Goal: Information Seeking & Learning: Find specific fact

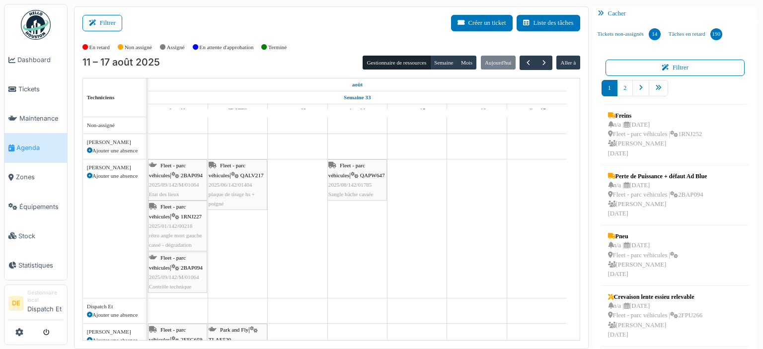
scroll to position [298, 0]
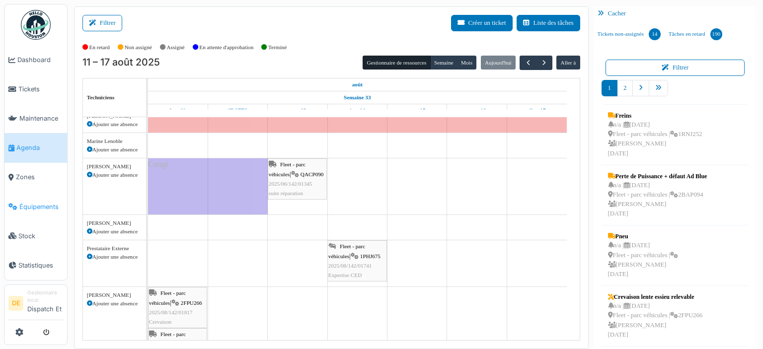
click at [26, 206] on span "Équipements" at bounding box center [41, 206] width 44 height 9
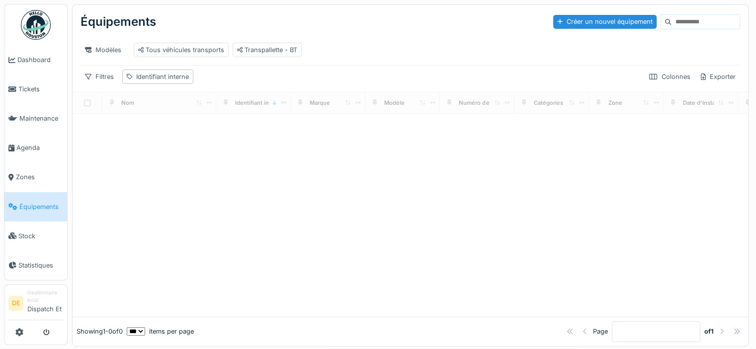
click at [673, 23] on input at bounding box center [705, 22] width 69 height 14
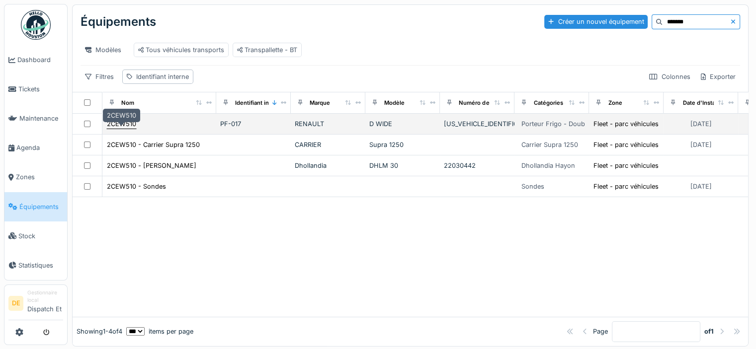
type input "*******"
click at [116, 125] on div "2CEW510" at bounding box center [121, 123] width 29 height 9
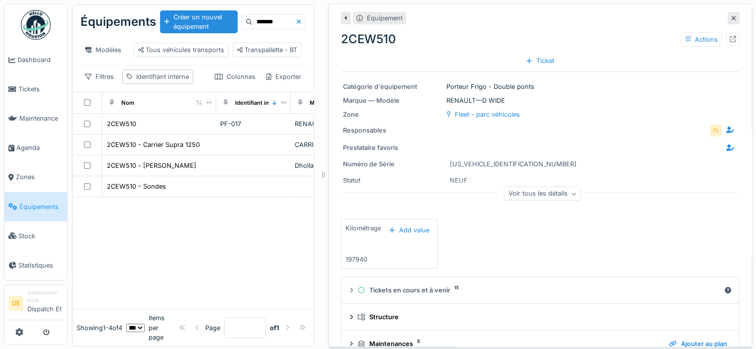
scroll to position [72, 0]
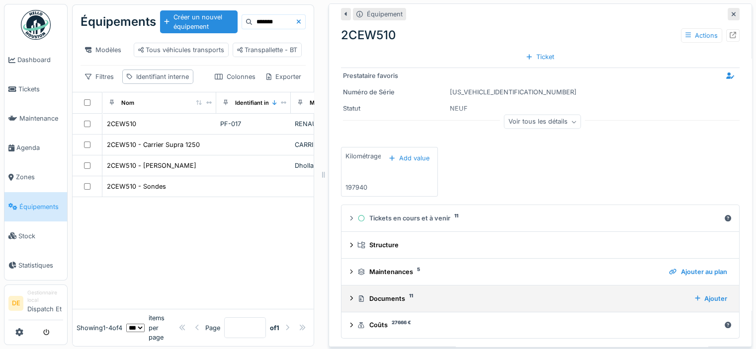
click at [391, 301] on div "Documents 11" at bounding box center [521, 298] width 329 height 9
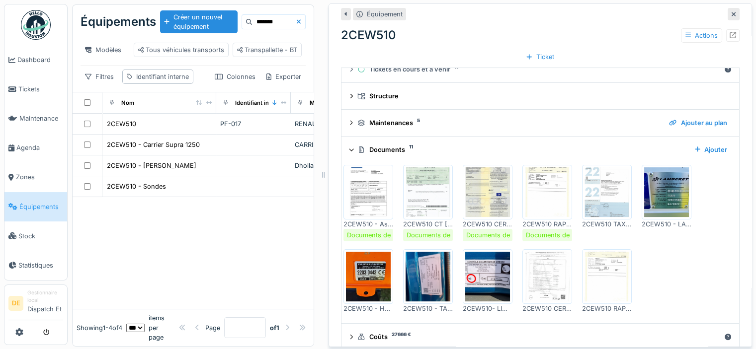
scroll to position [233, 0]
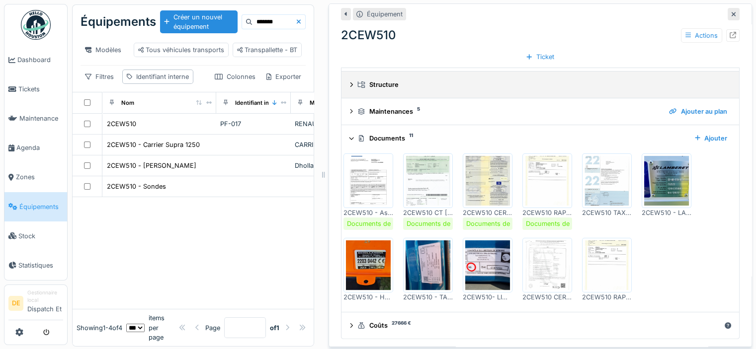
click at [441, 91] on summary "Structure" at bounding box center [540, 85] width 390 height 18
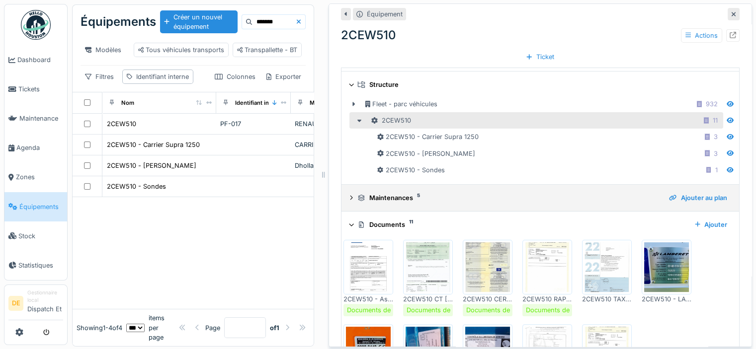
click at [504, 196] on div "Maintenances 5" at bounding box center [509, 197] width 304 height 9
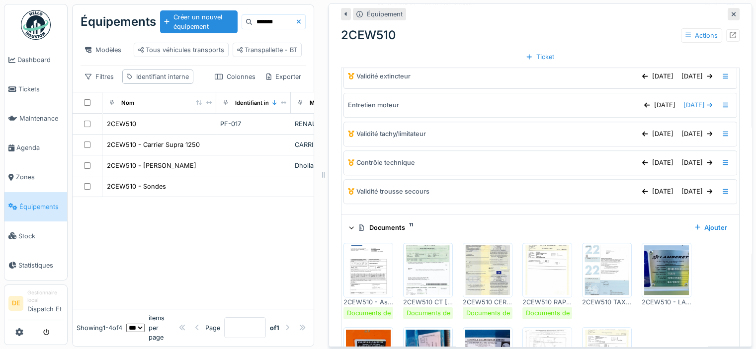
scroll to position [470, 0]
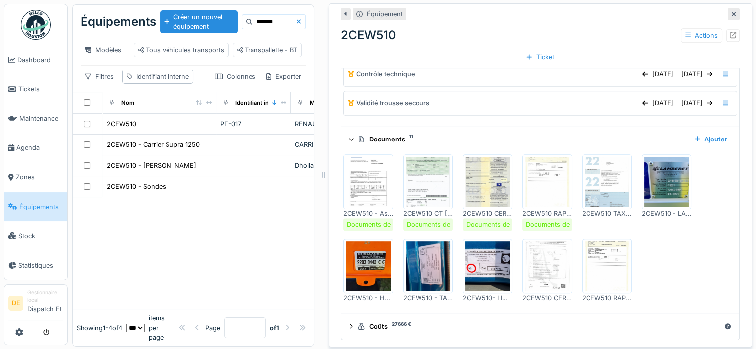
click at [537, 269] on img at bounding box center [547, 266] width 45 height 50
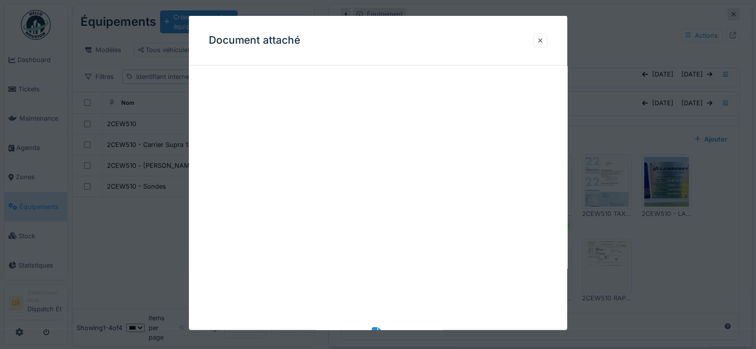
click at [543, 39] on div at bounding box center [540, 40] width 5 height 9
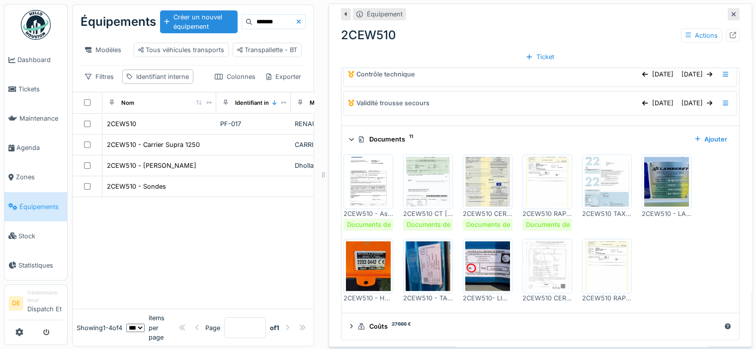
click at [590, 277] on img at bounding box center [606, 266] width 45 height 50
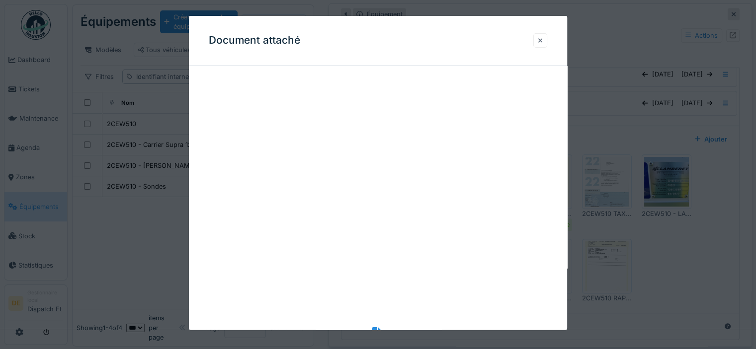
click at [543, 38] on div at bounding box center [540, 40] width 5 height 9
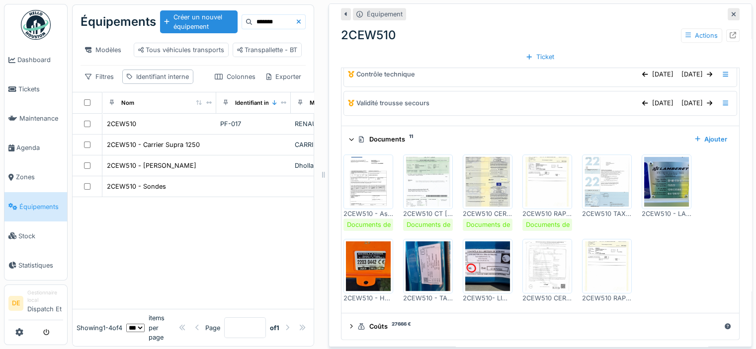
click at [478, 274] on img at bounding box center [487, 266] width 45 height 50
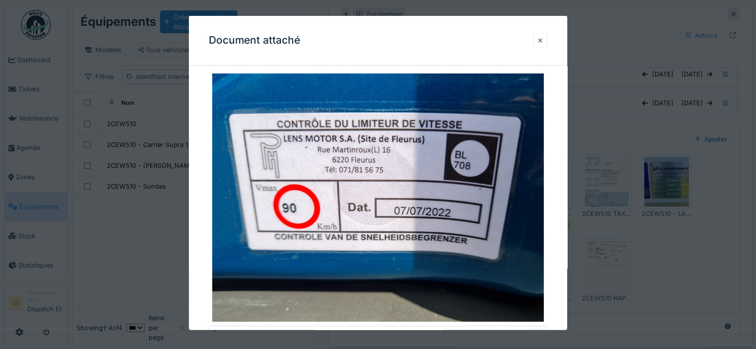
click at [547, 43] on div at bounding box center [540, 40] width 14 height 14
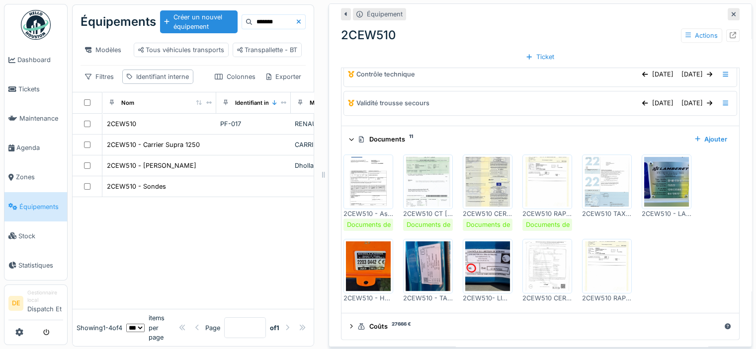
click at [431, 266] on img at bounding box center [427, 266] width 45 height 50
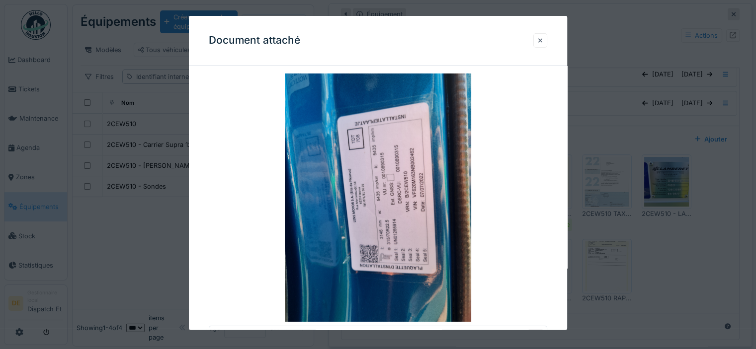
click at [541, 40] on div at bounding box center [540, 40] width 14 height 14
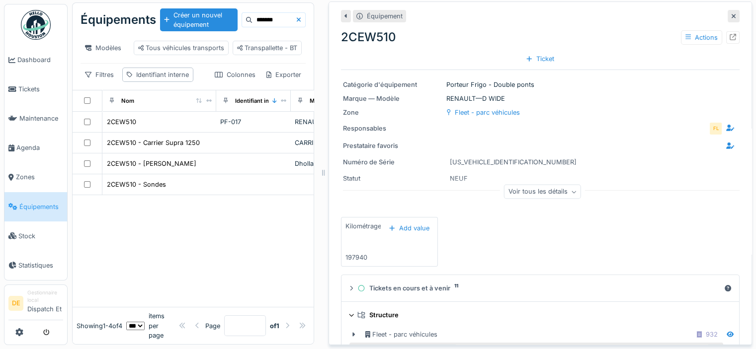
scroll to position [0, 0]
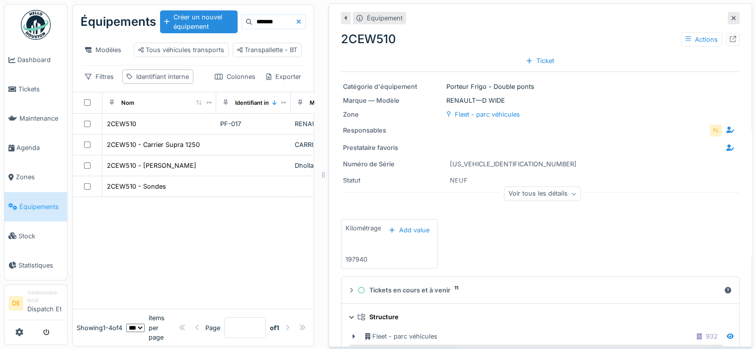
click at [561, 192] on div "Voir tous les détails" at bounding box center [542, 194] width 77 height 14
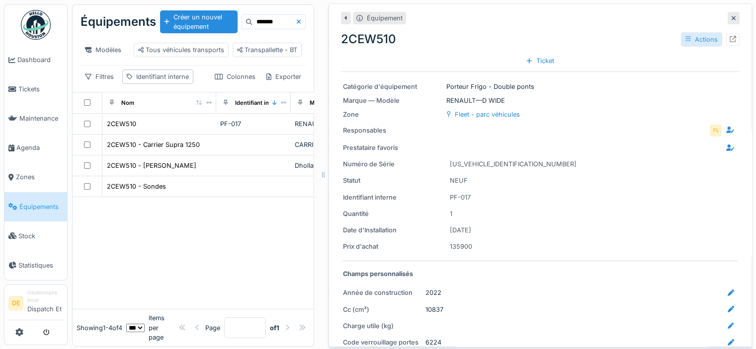
click at [687, 39] on div "Actions" at bounding box center [701, 39] width 41 height 14
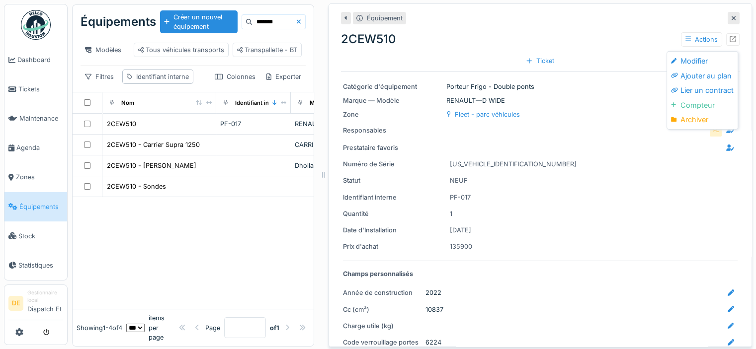
click at [600, 37] on div "2CEW510 Actions" at bounding box center [540, 39] width 398 height 18
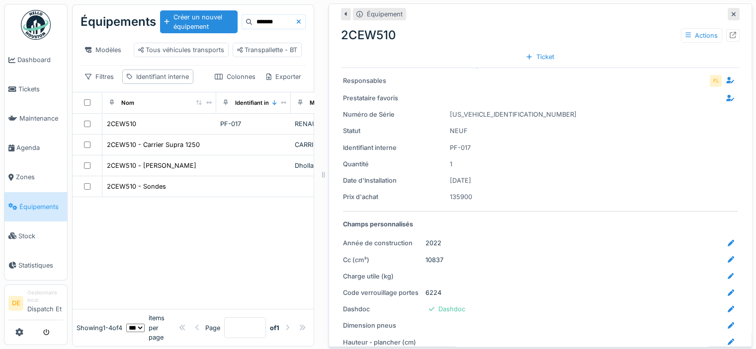
scroll to position [99, 0]
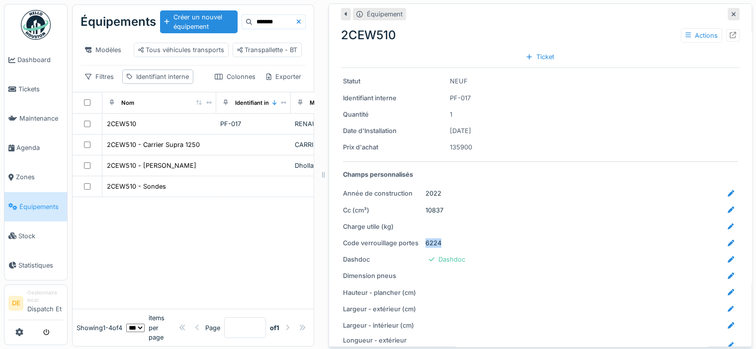
drag, startPoint x: 415, startPoint y: 240, endPoint x: 442, endPoint y: 240, distance: 26.3
click at [442, 240] on div "Code verrouillage portes 6224" at bounding box center [540, 243] width 395 height 12
click at [477, 231] on div "Catégorie d'équipement Porteur Frigo - Double ponts Marque — Modèle RENAULT — D…" at bounding box center [540, 226] width 398 height 507
